Goal: Task Accomplishment & Management: Complete application form

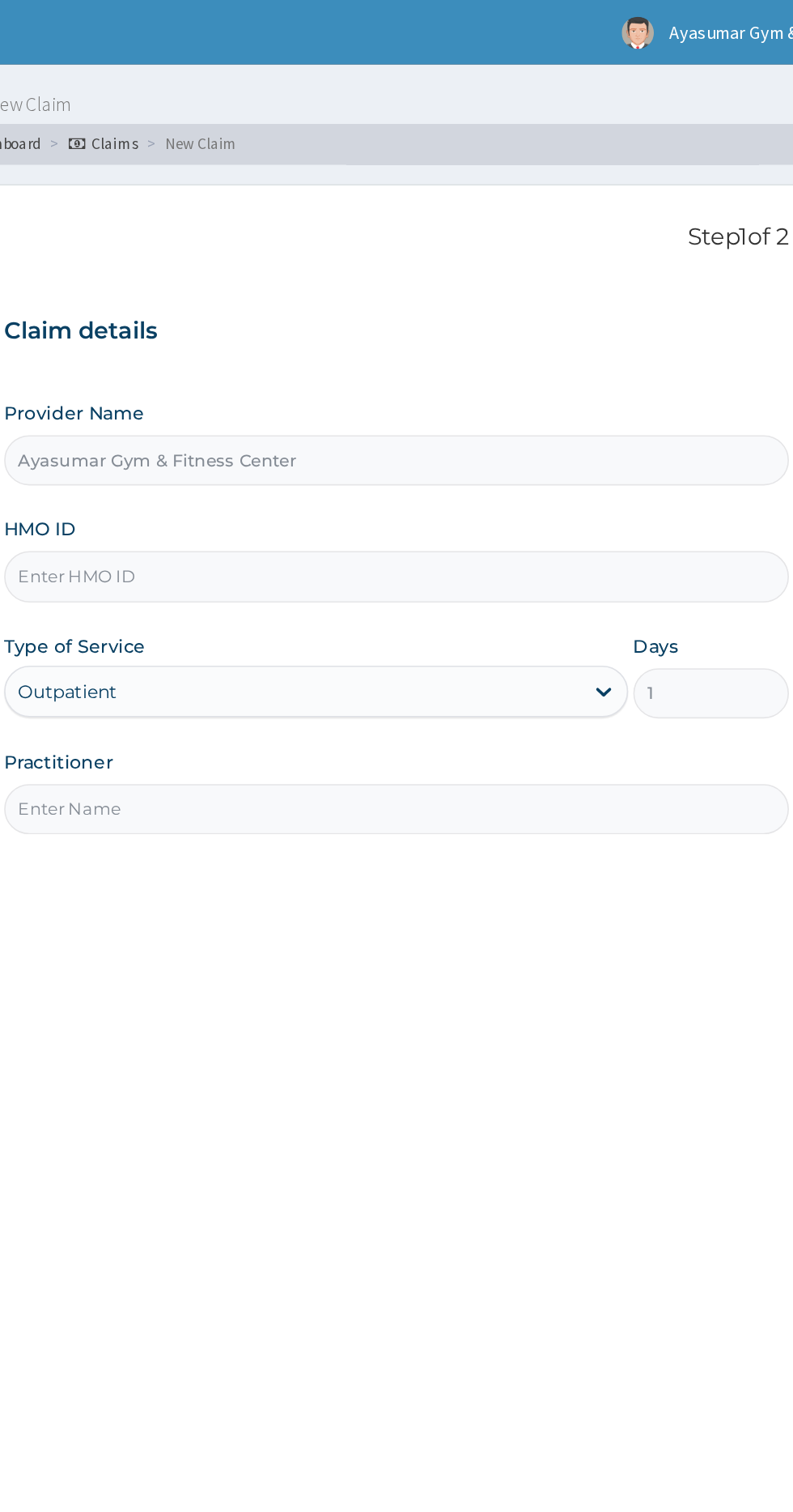
click at [545, 364] on input "HMO ID" at bounding box center [489, 362] width 494 height 31
type input "HAD/10002/A"
click at [435, 508] on input "Practitioner" at bounding box center [489, 509] width 494 height 31
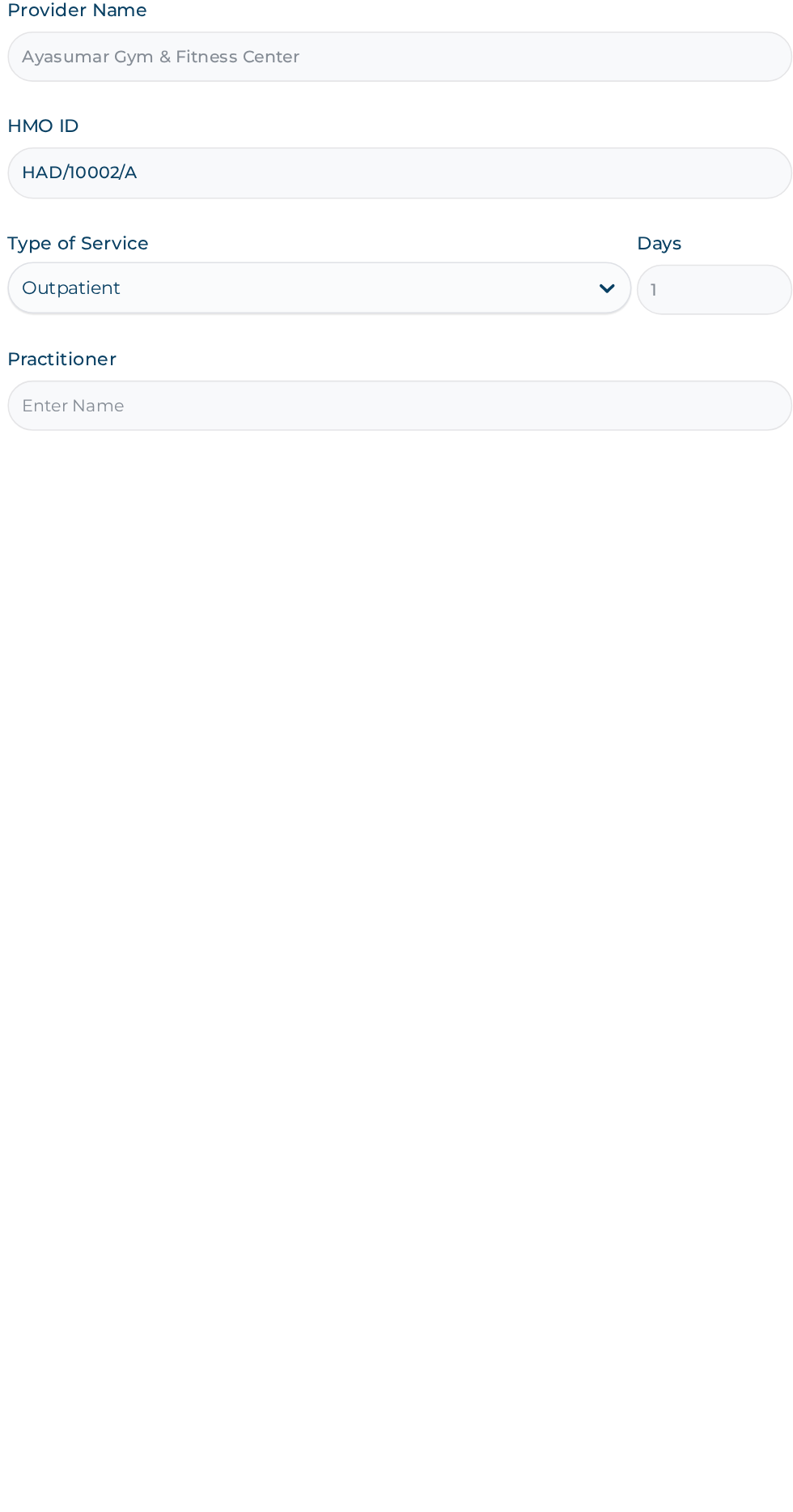
type input "COACH BEAM"
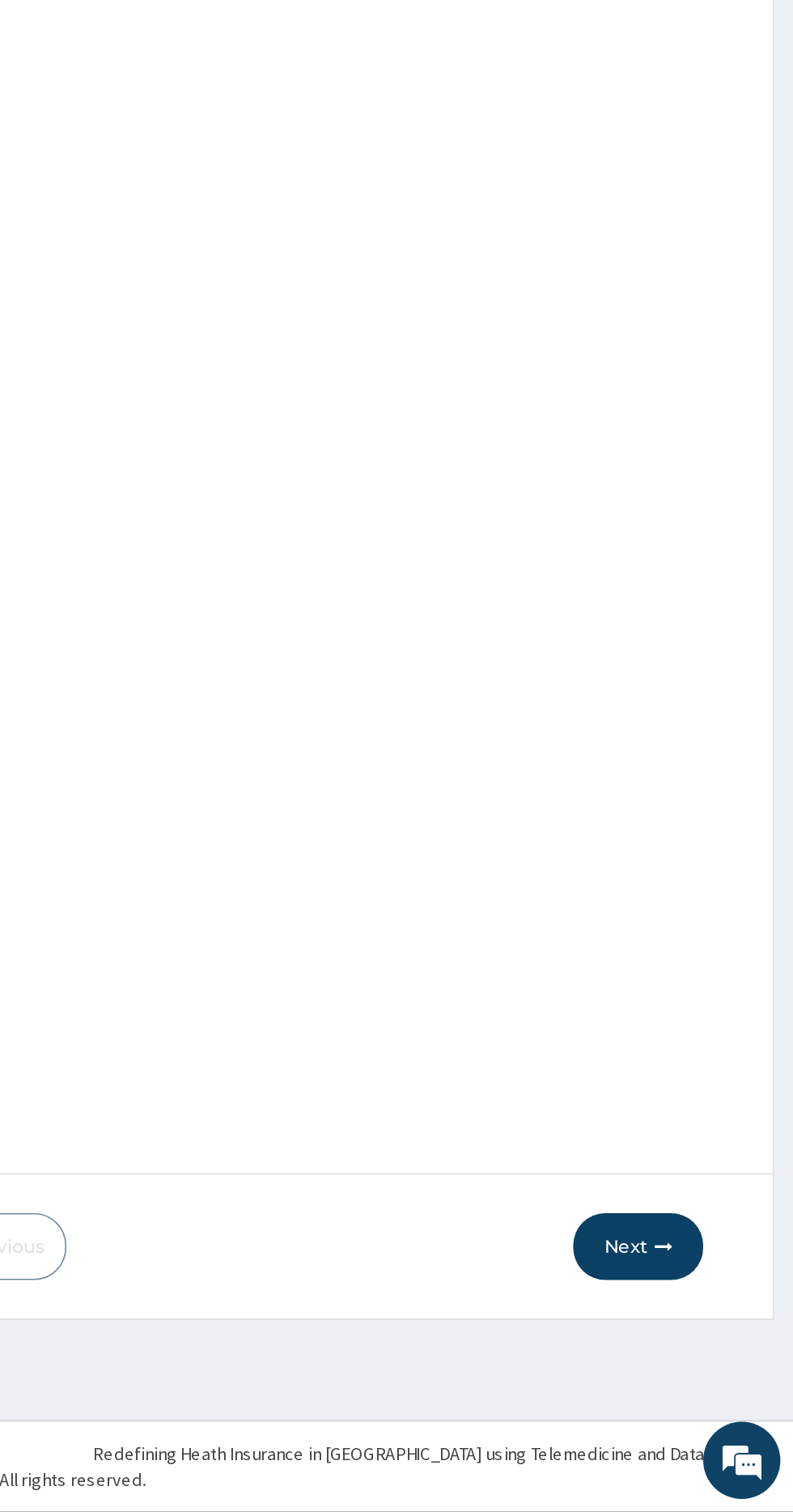
click at [688, 1343] on button "Next" at bounding box center [695, 1344] width 81 height 42
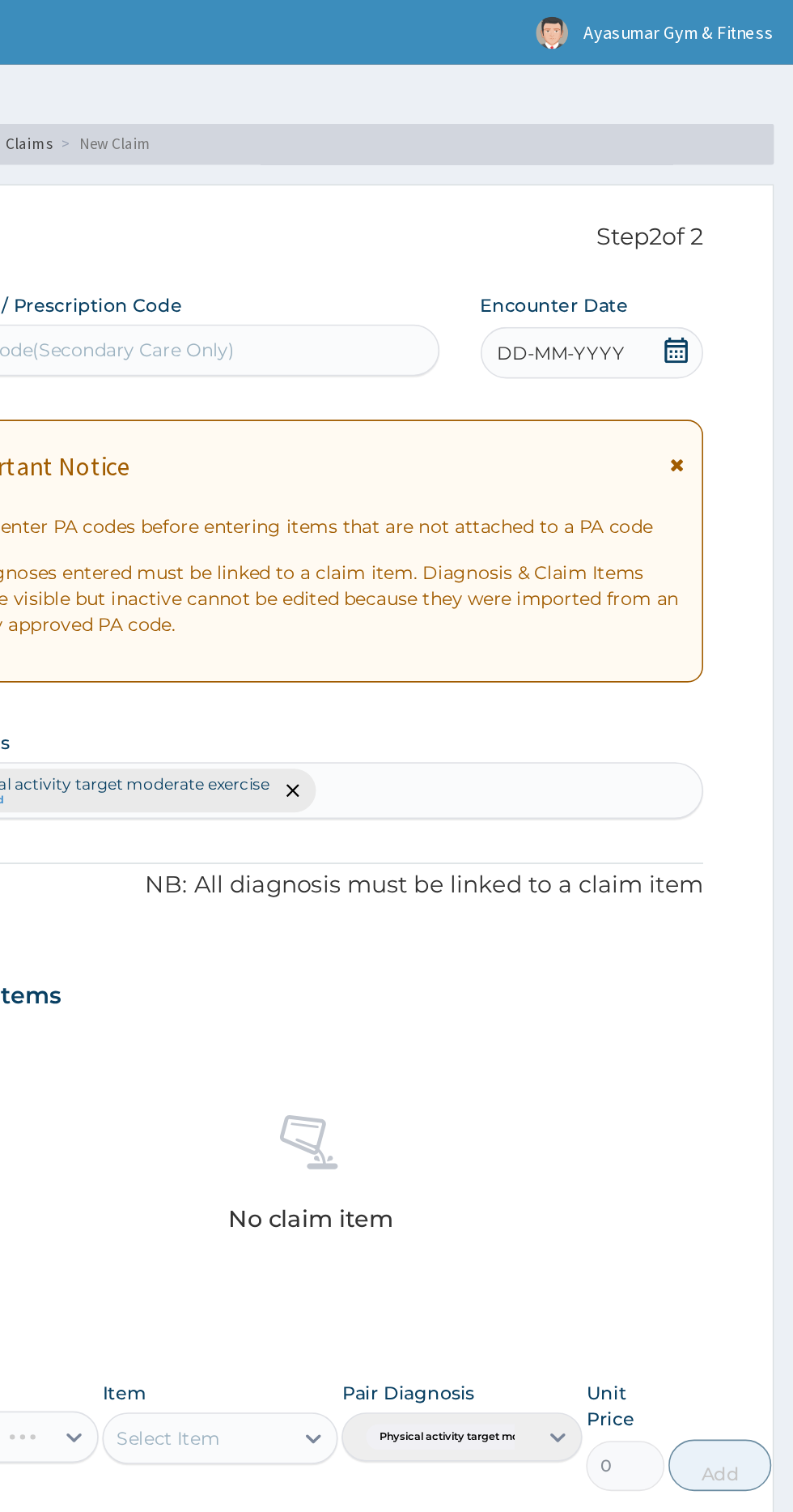
click at [708, 219] on div "DD-MM-YYYY" at bounding box center [666, 221] width 140 height 32
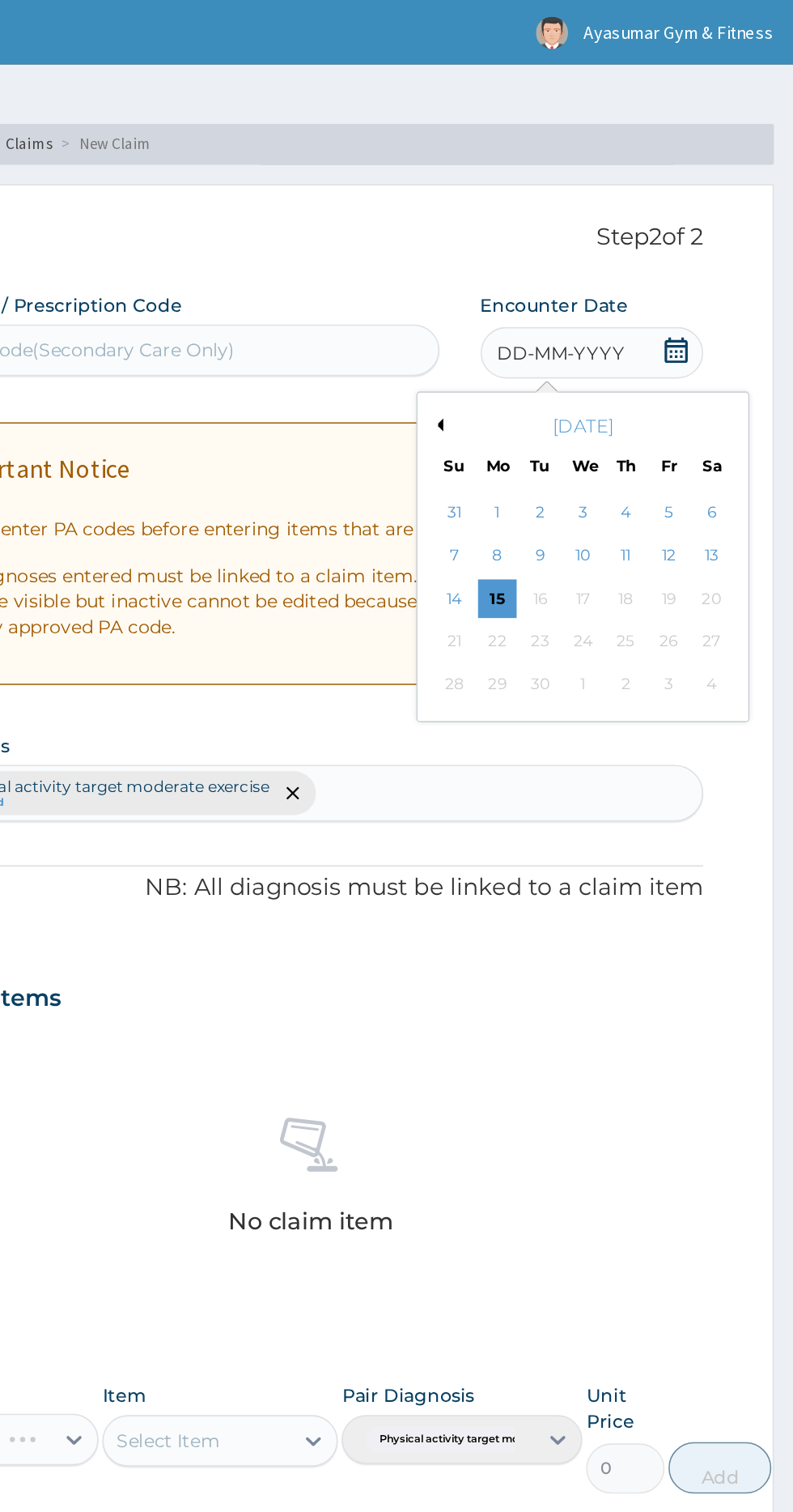
click at [606, 374] on div "15" at bounding box center [607, 377] width 25 height 25
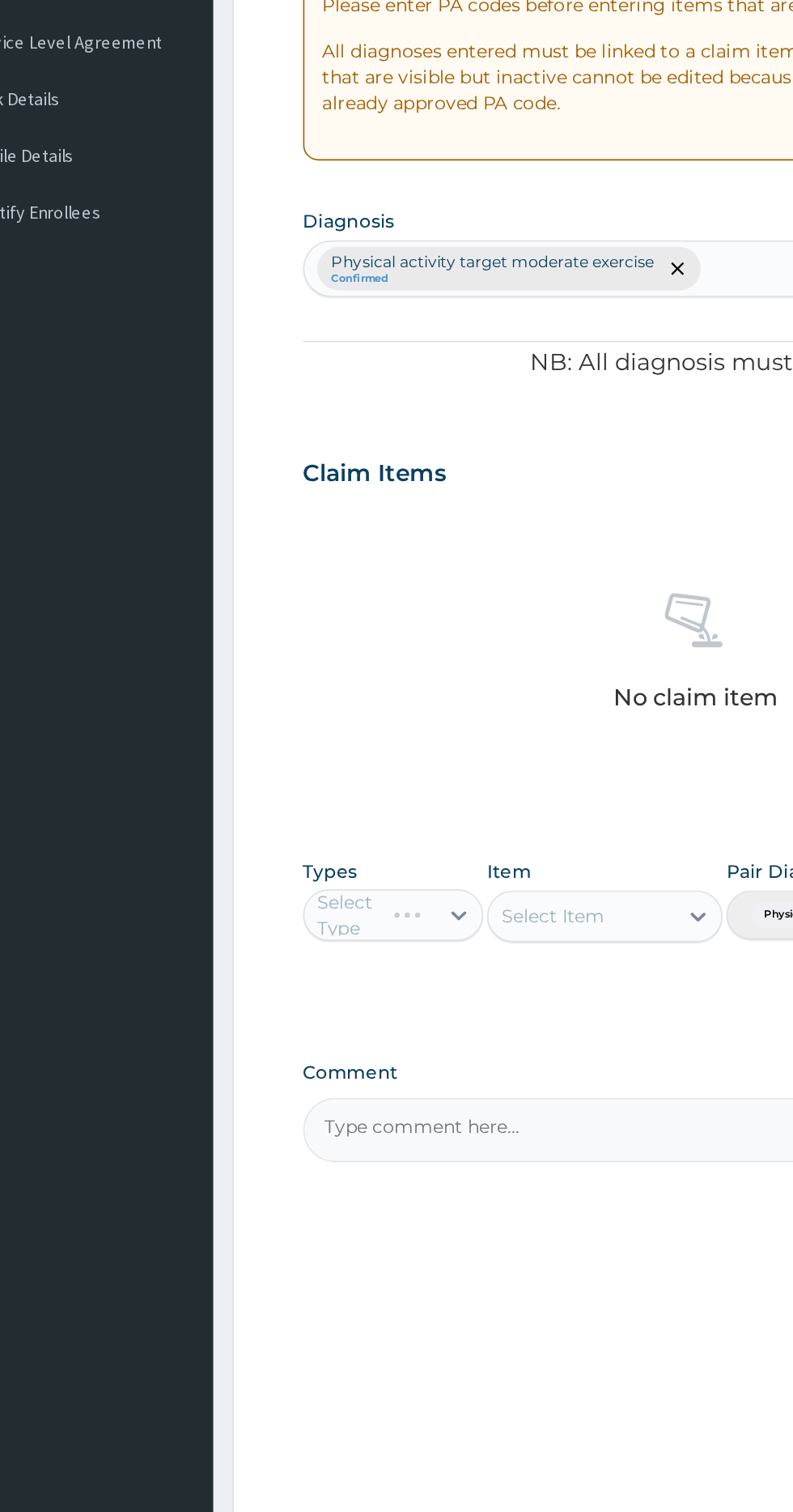
click at [343, 892] on div "Select Type" at bounding box center [299, 903] width 113 height 32
click at [332, 910] on div "Select Type" at bounding box center [299, 903] width 113 height 32
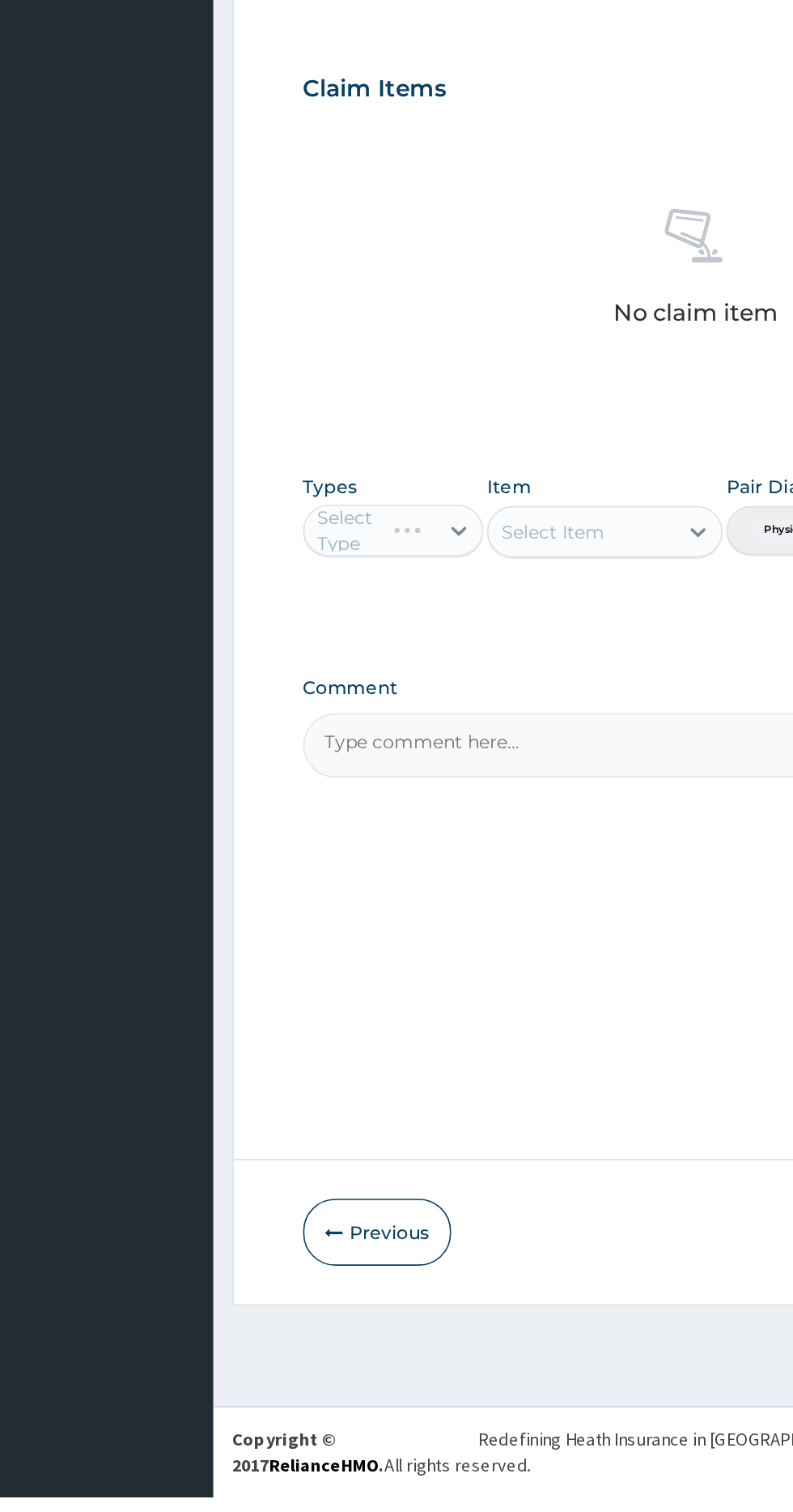
click at [332, 899] on div "Select Type" at bounding box center [299, 903] width 113 height 32
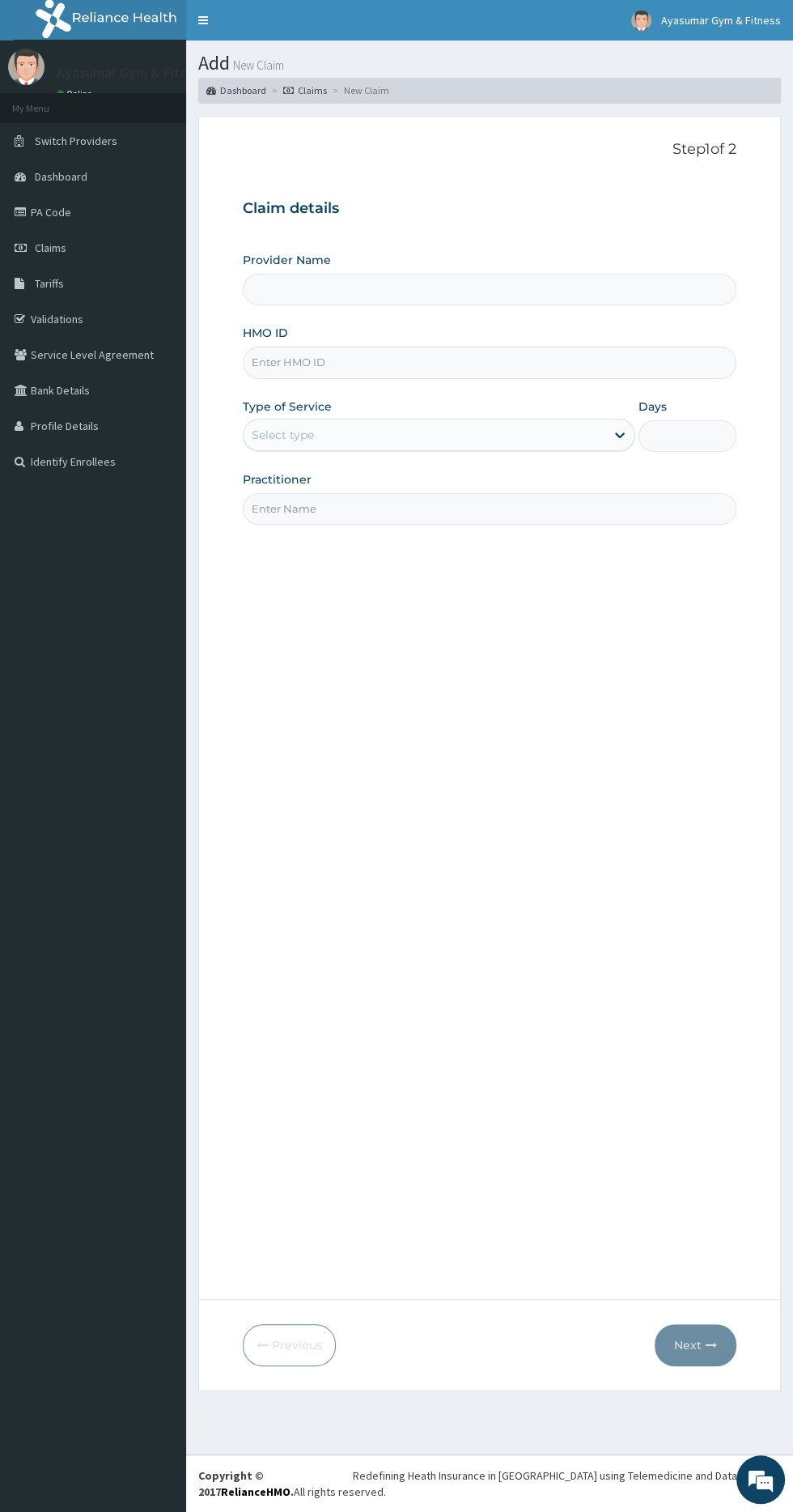
type input "Ayasumar Gym & Fitness Center"
type input "1"
click at [299, 361] on input "HMO ID" at bounding box center [489, 362] width 494 height 31
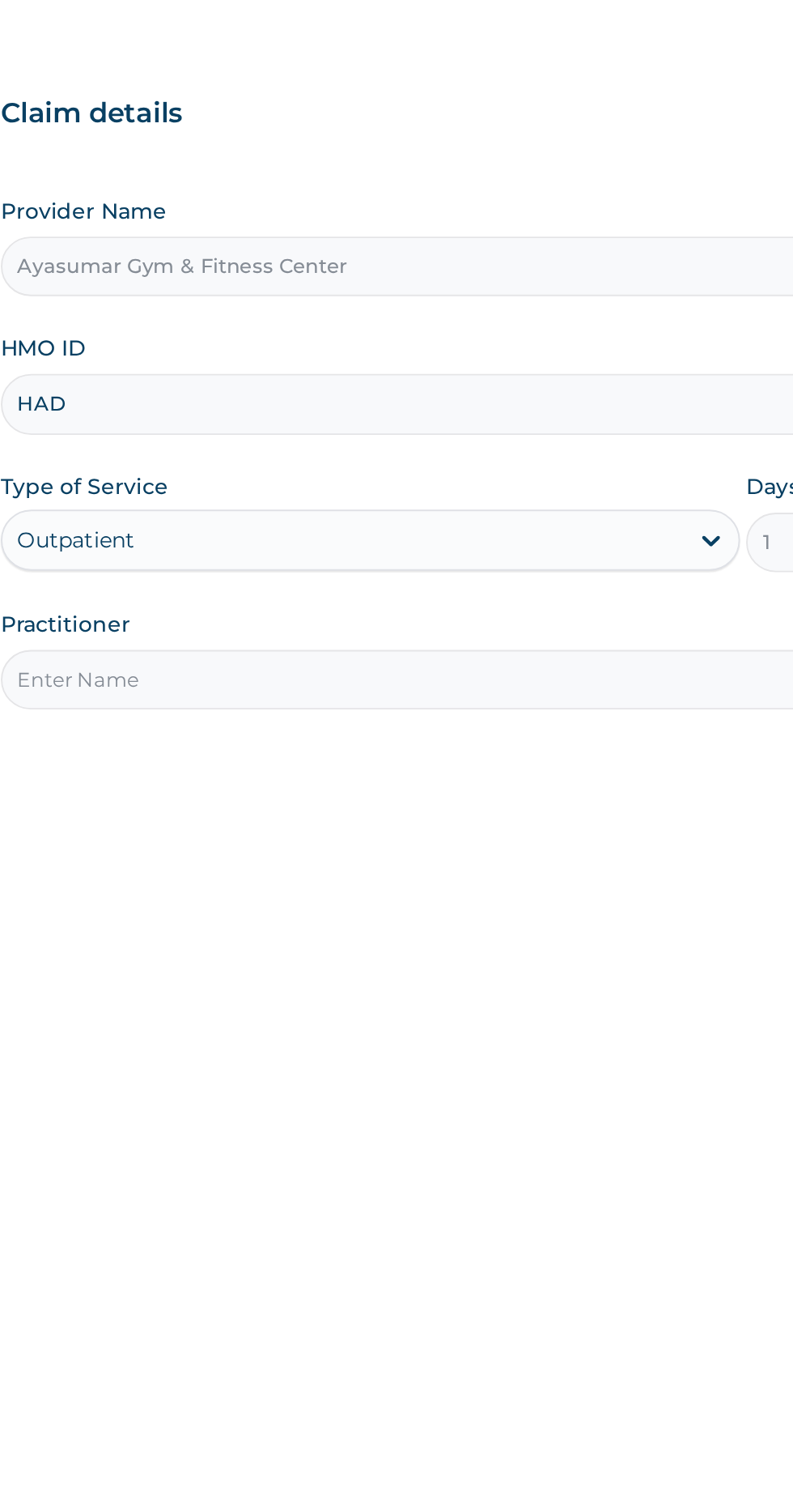
type input "HAD/10002/A"
click at [292, 504] on input "Practitioner" at bounding box center [489, 509] width 494 height 31
type input "COACH BEAM"
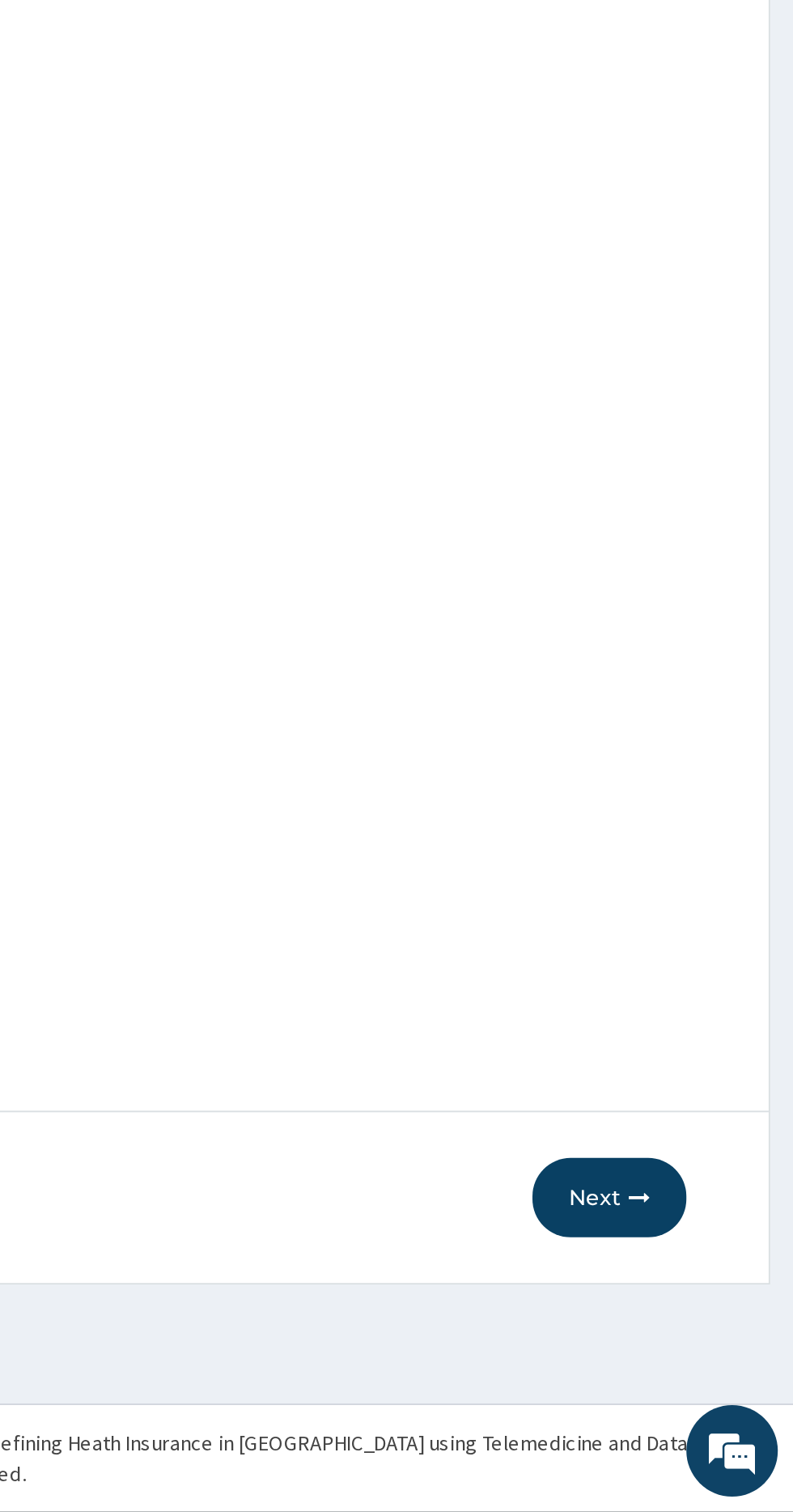
click at [694, 1345] on button "Next" at bounding box center [695, 1344] width 81 height 42
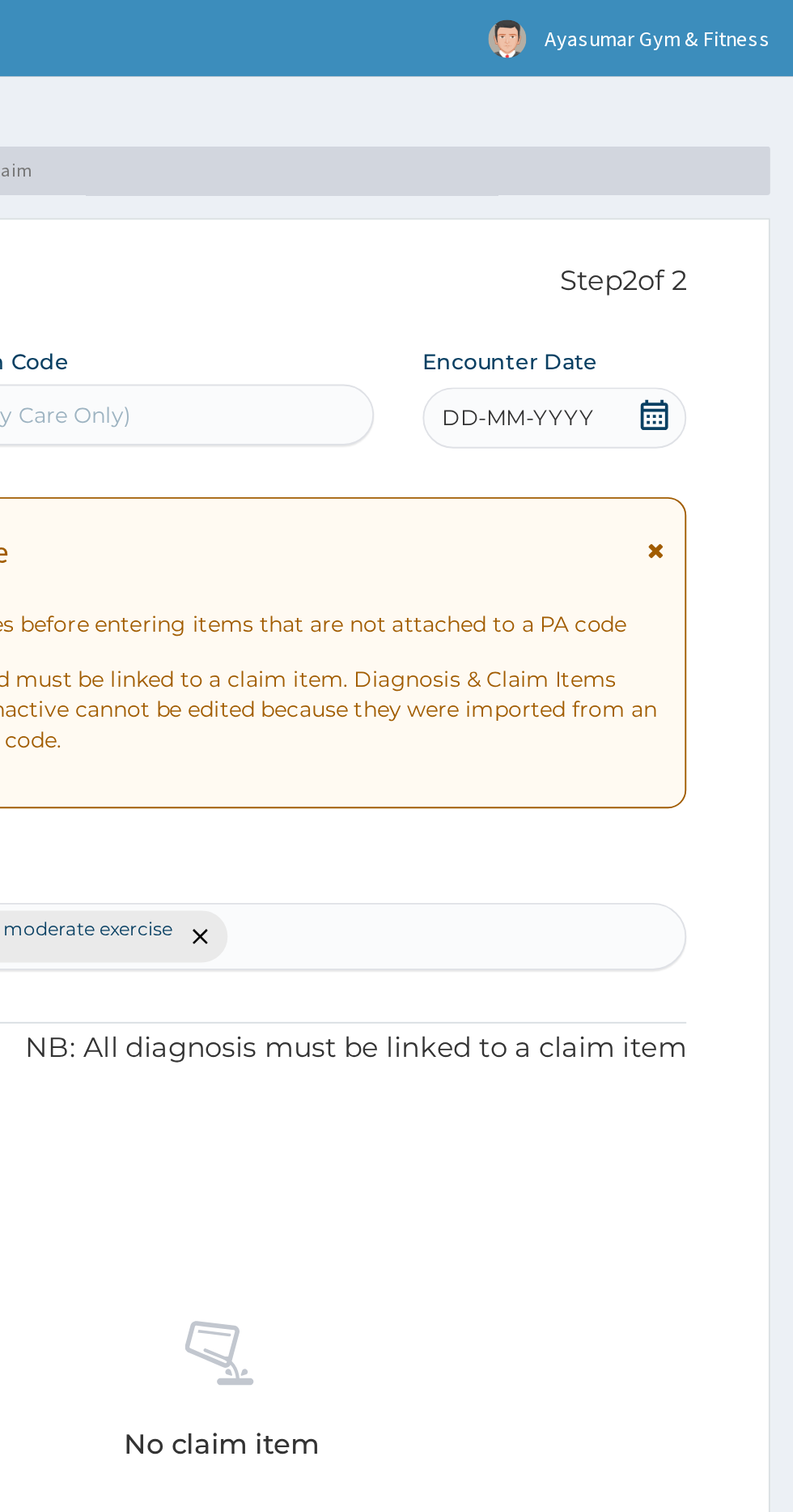
click at [715, 218] on icon at bounding box center [720, 220] width 16 height 16
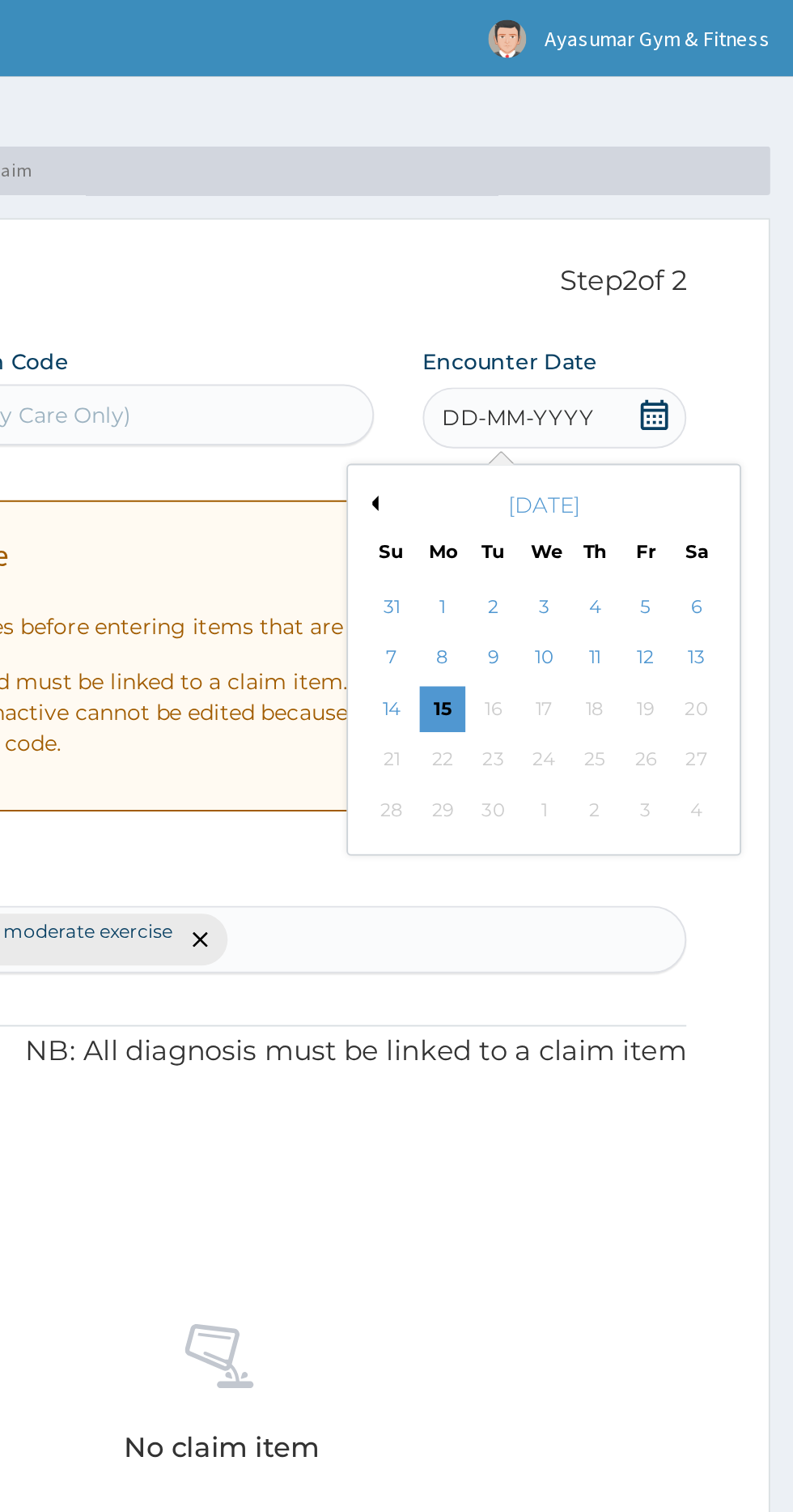
click at [607, 377] on div "15" at bounding box center [607, 377] width 25 height 25
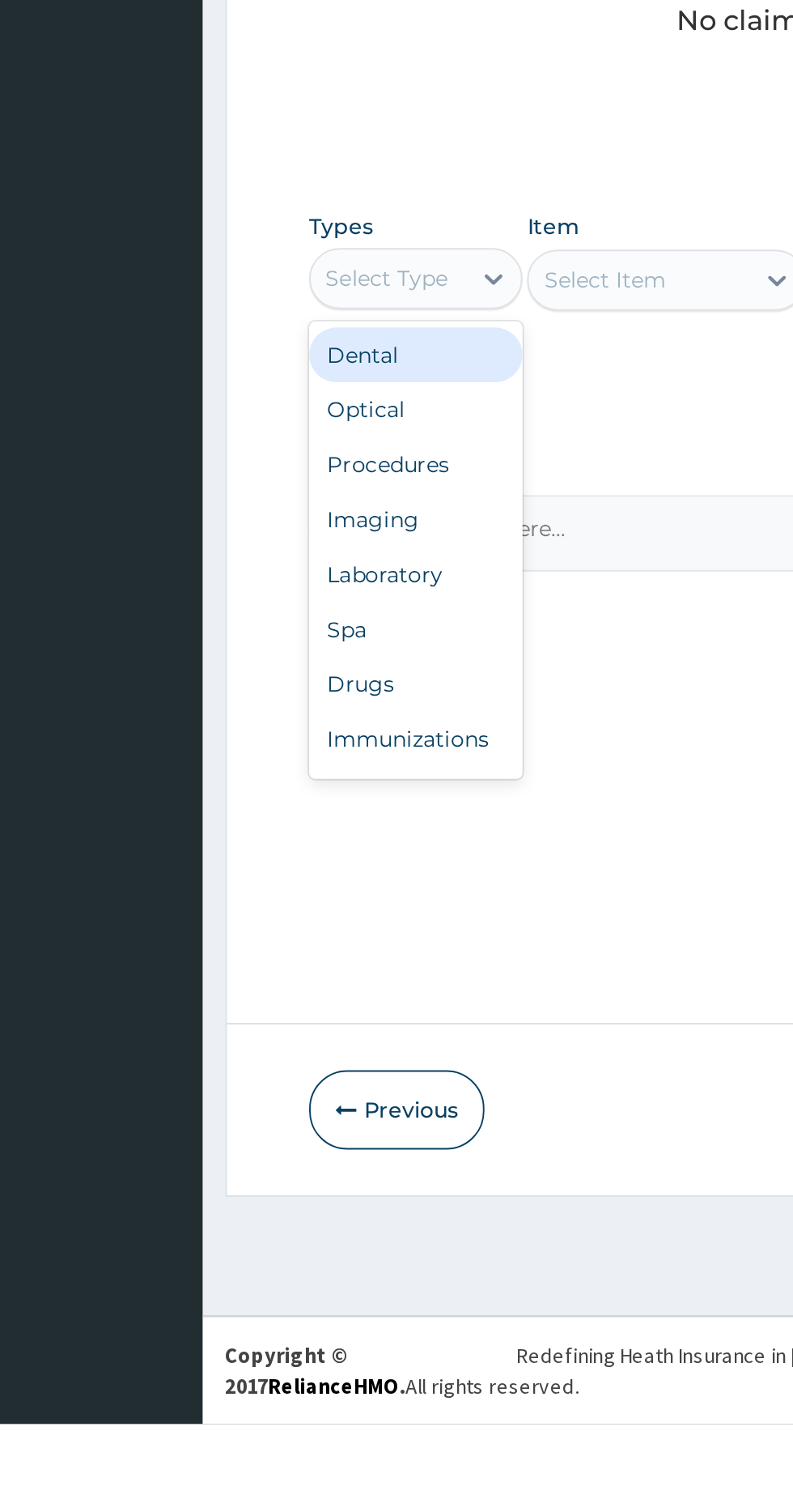
scroll to position [54, 0]
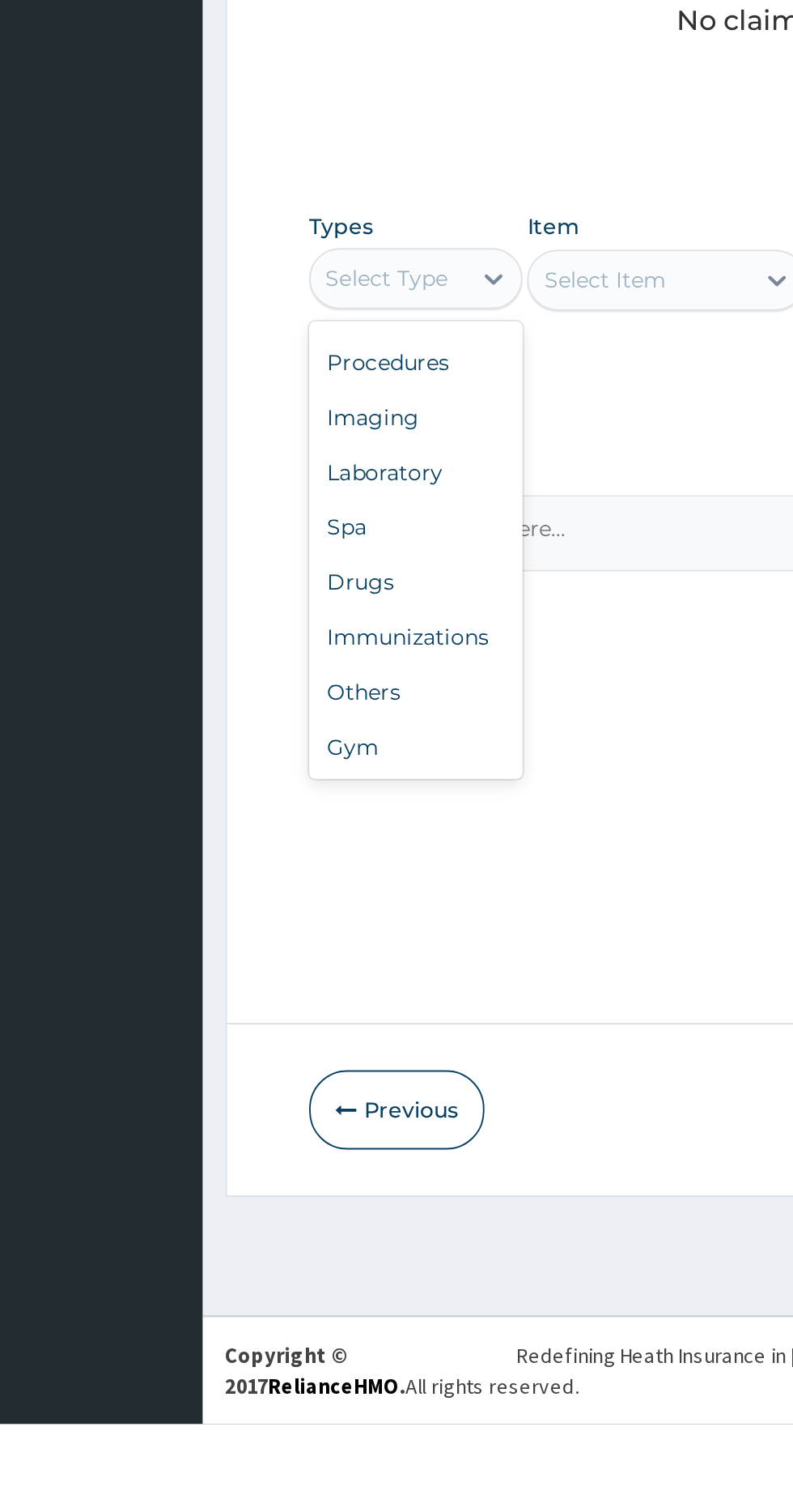
click at [295, 1130] on div "Others" at bounding box center [299, 1122] width 113 height 29
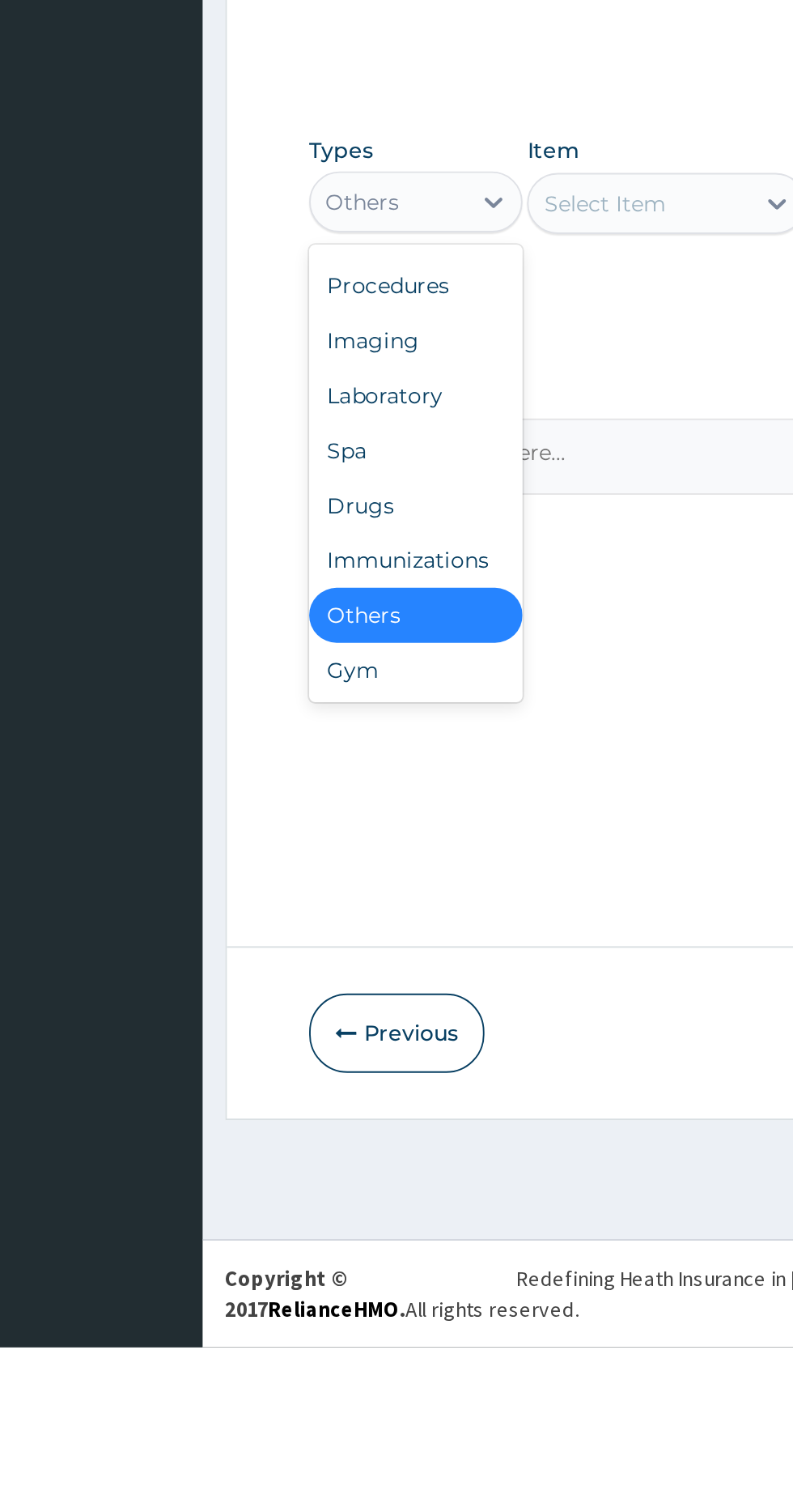
click at [314, 1140] on div "Gym" at bounding box center [299, 1152] width 113 height 29
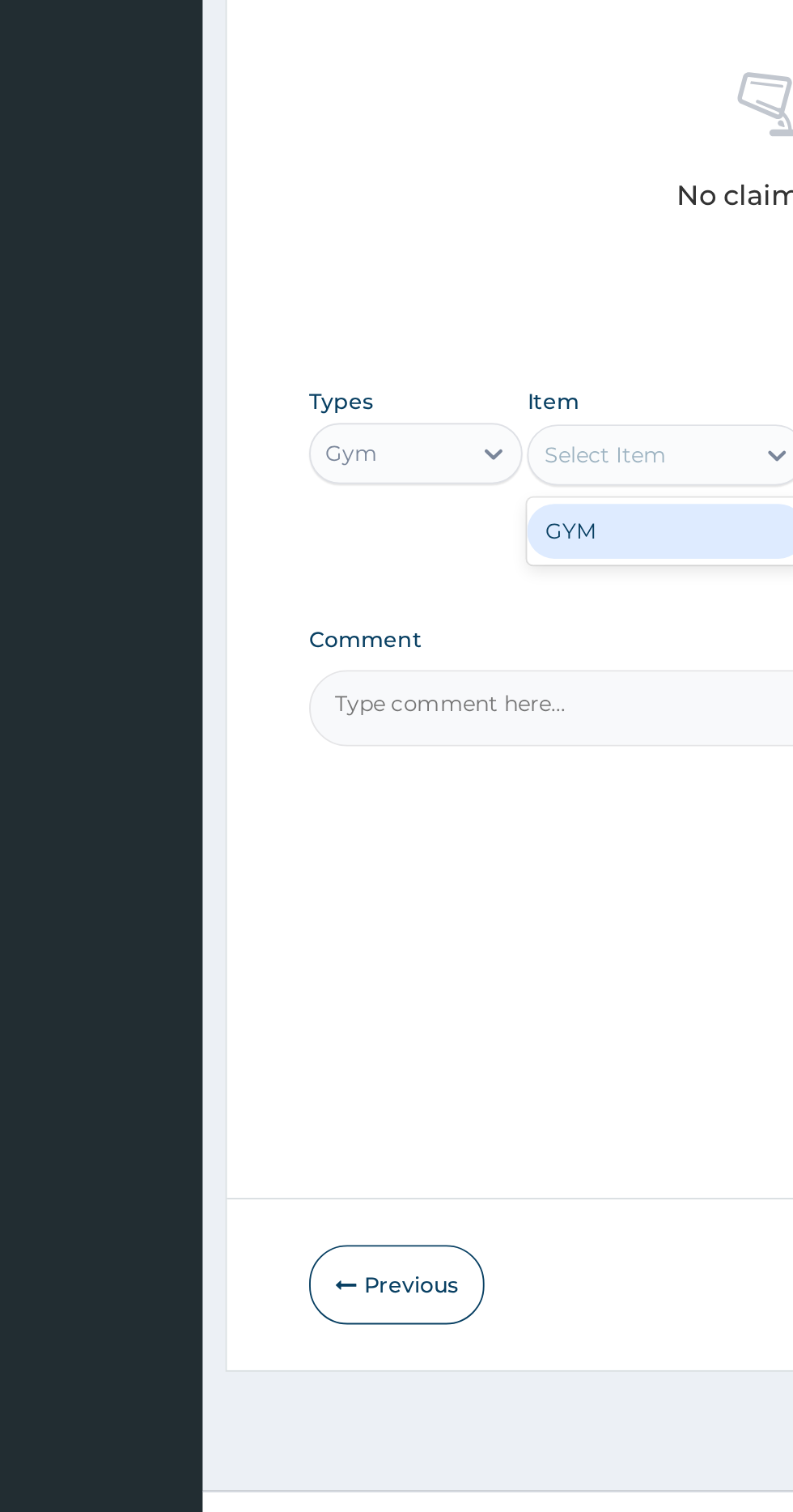
click at [386, 941] on div "GYM" at bounding box center [432, 944] width 148 height 29
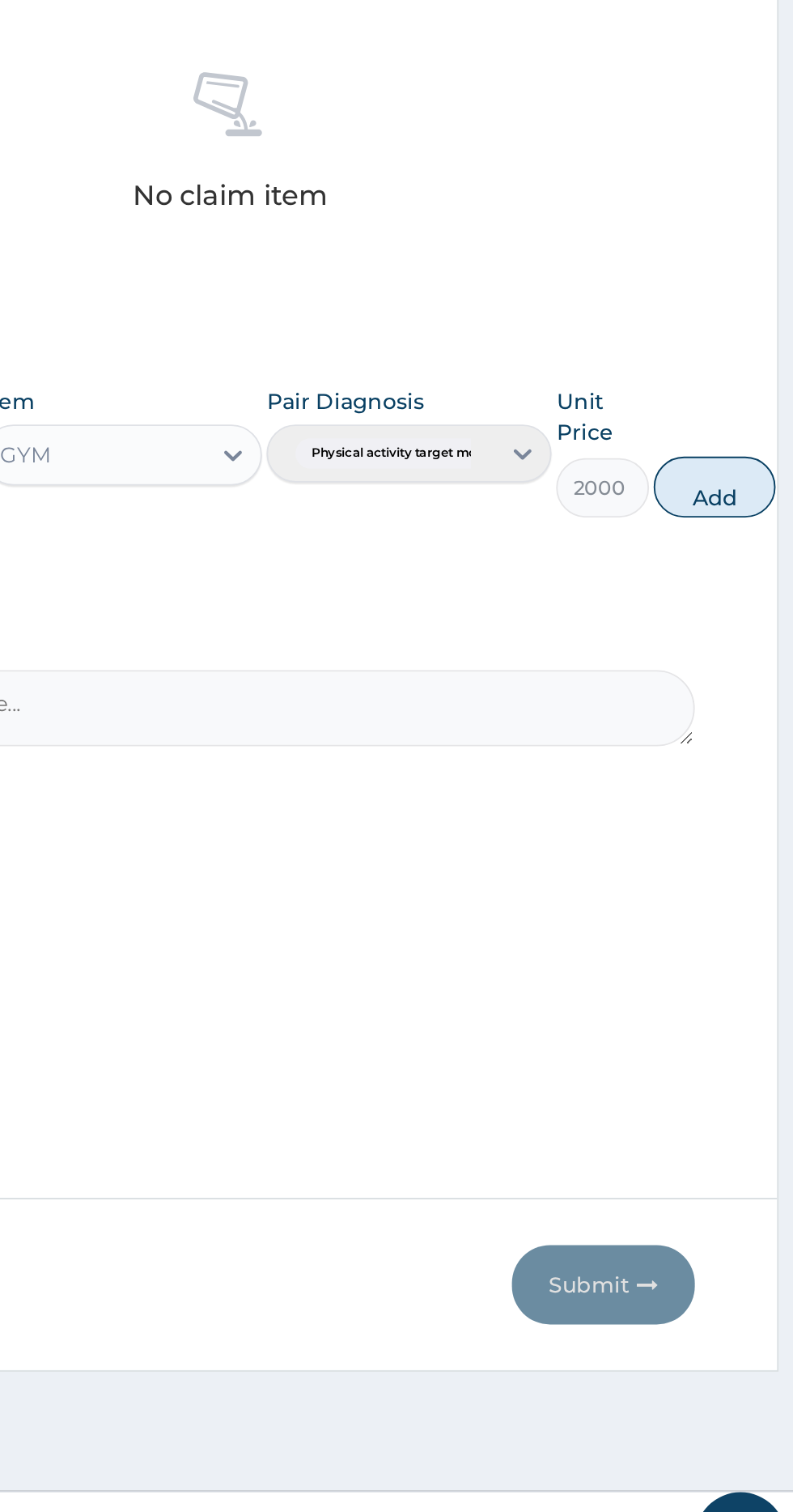
click at [737, 935] on button "Add" at bounding box center [747, 921] width 65 height 32
type input "0"
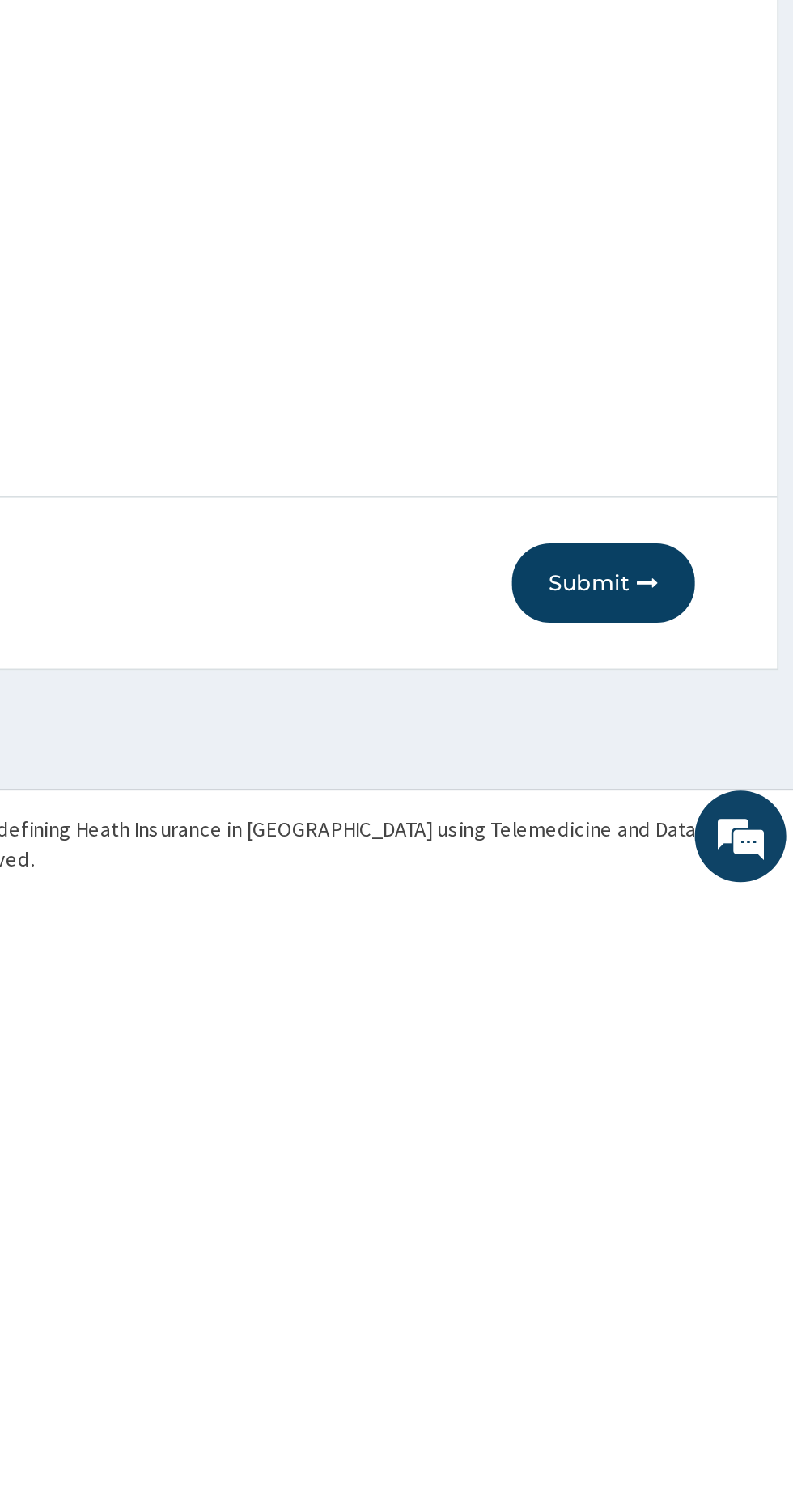
click at [696, 1346] on button "Submit" at bounding box center [688, 1344] width 97 height 42
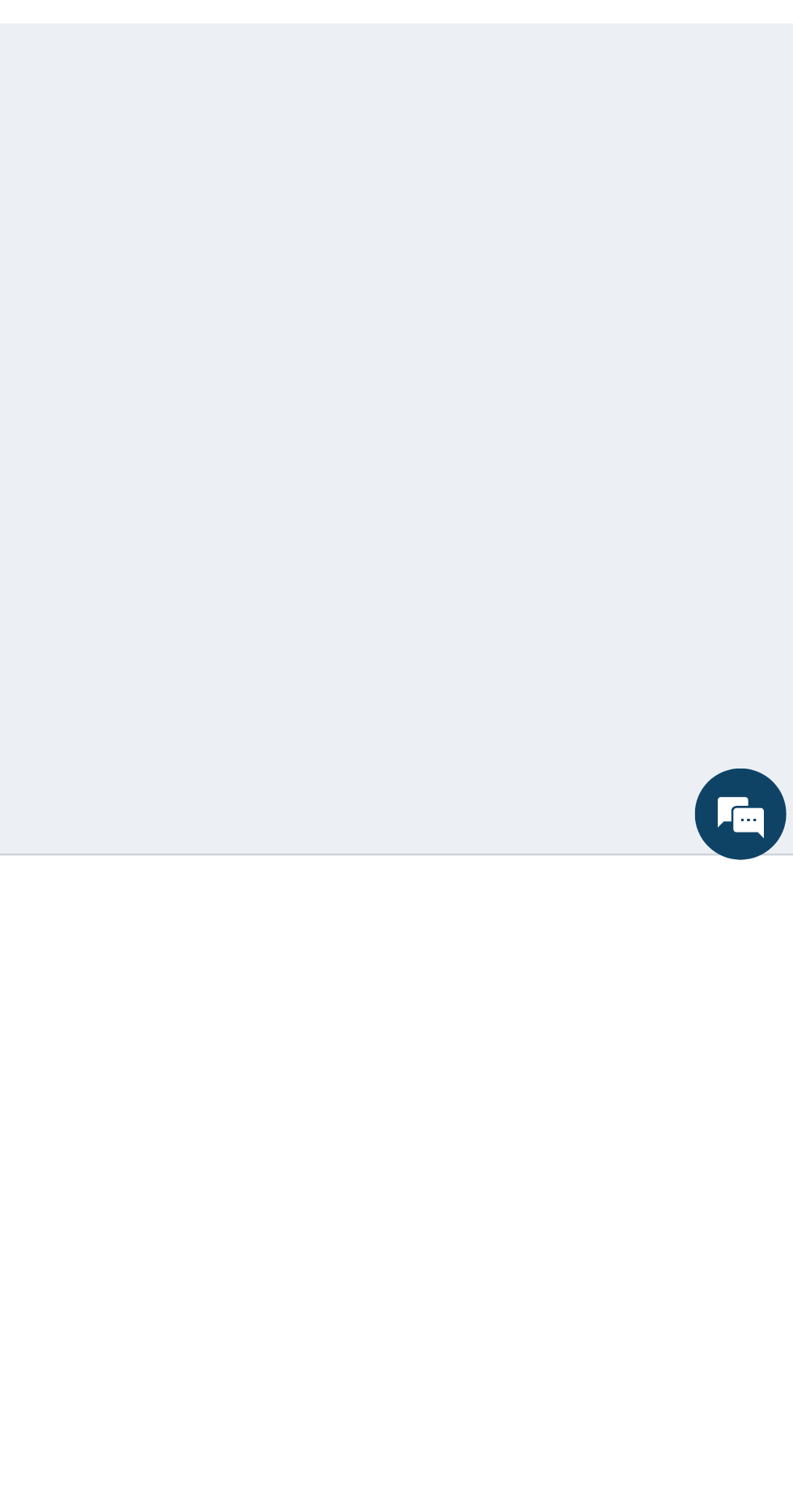
scroll to position [0, 0]
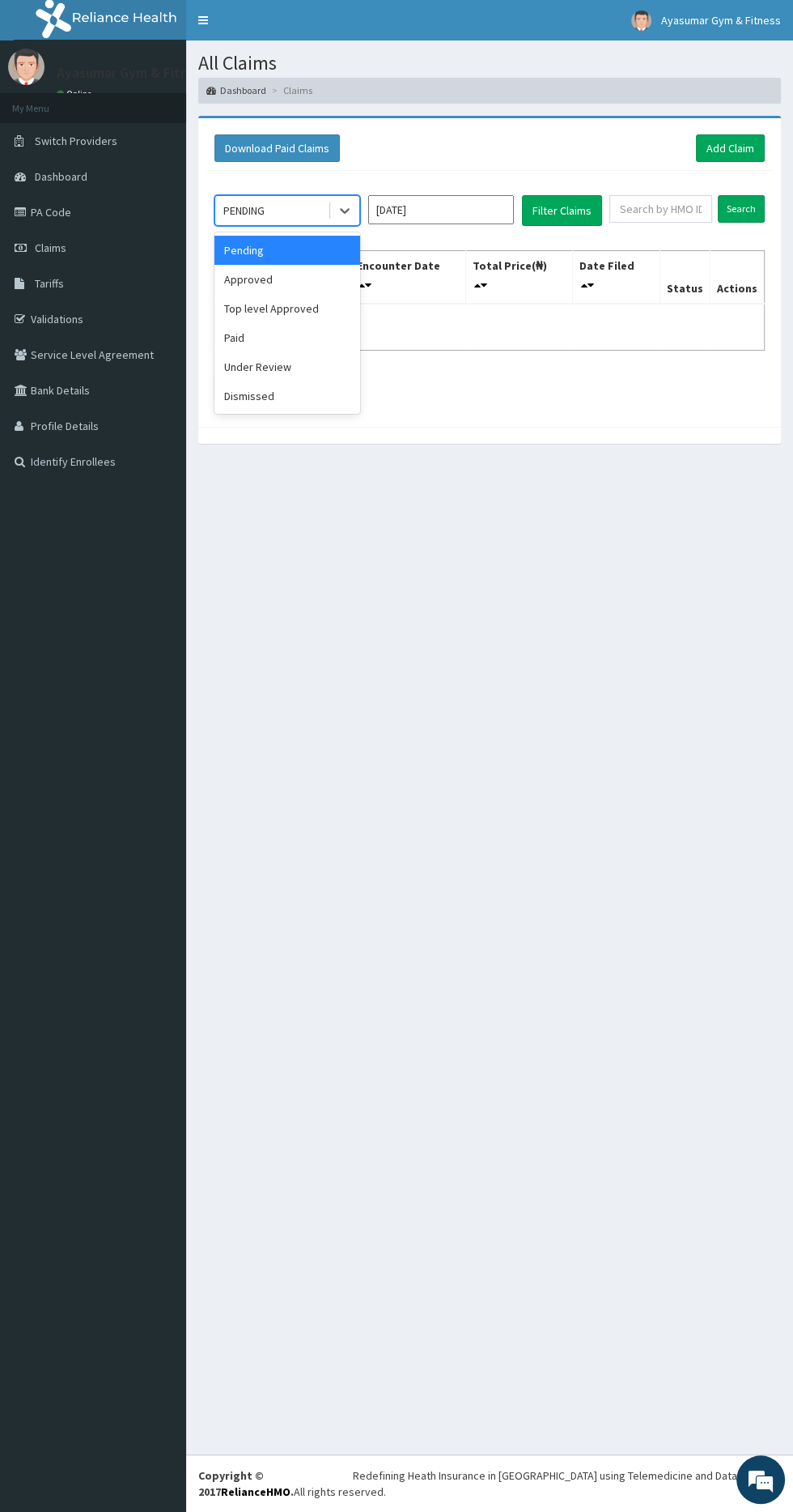
click at [284, 280] on div "Approved" at bounding box center [287, 279] width 145 height 29
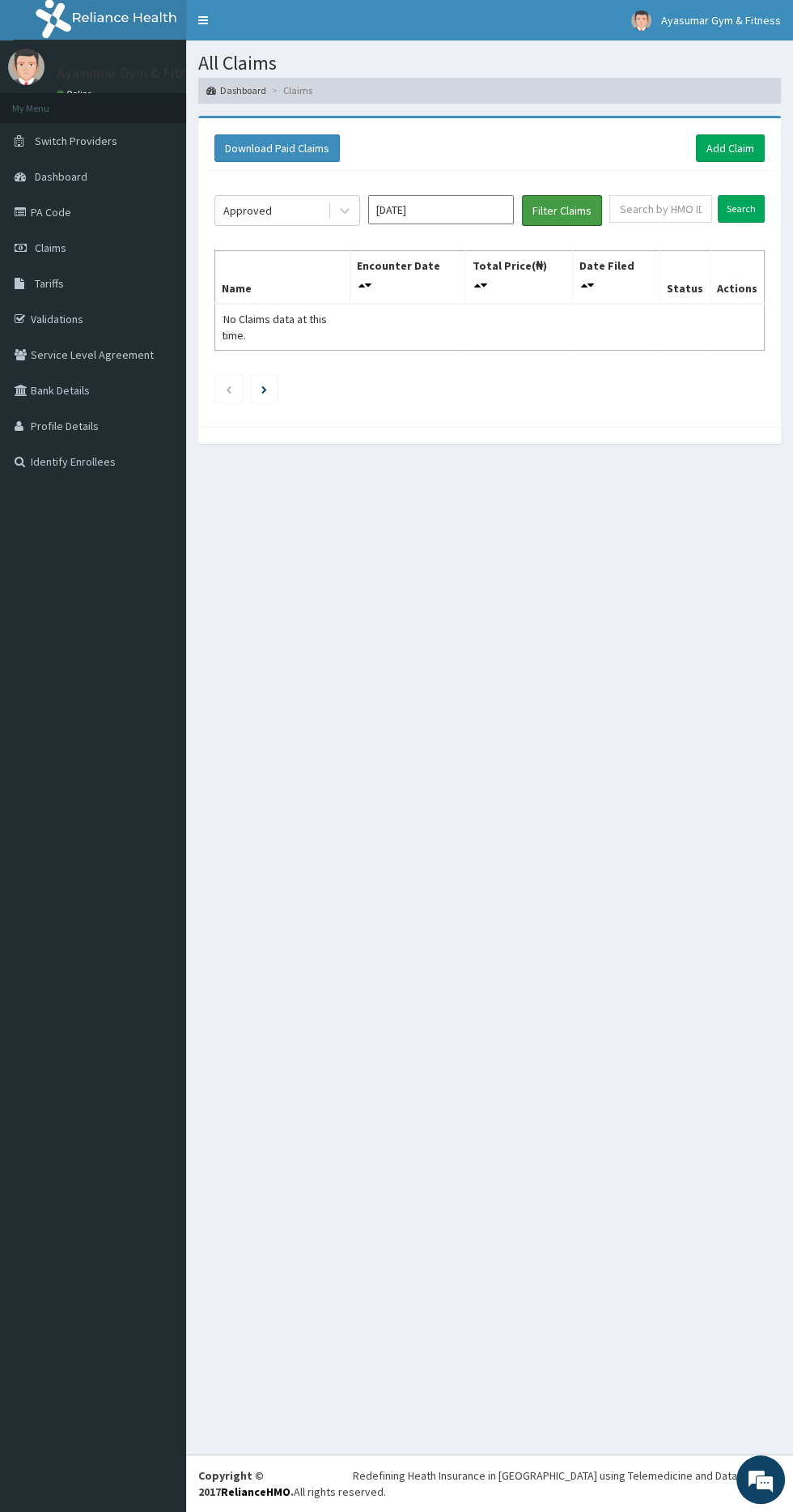
click at [550, 210] on button "Filter Claims" at bounding box center [561, 210] width 80 height 30
